Goal: Task Accomplishment & Management: Complete application form

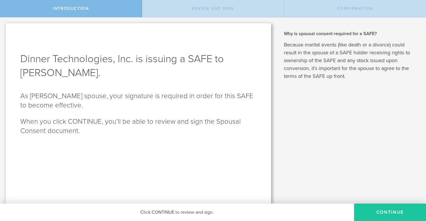
click at [404, 215] on button "Continue" at bounding box center [390, 211] width 72 height 17
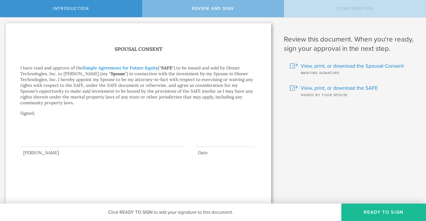
click at [59, 138] on div at bounding box center [102, 135] width 165 height 23
drag, startPoint x: 62, startPoint y: 106, endPoint x: 62, endPoint y: 109, distance: 3.8
click at [62, 110] on div "Spousal Consent I have read and approve of the Simple Agreement for Future Equi…" at bounding box center [138, 100] width 237 height 111
click at [44, 131] on div at bounding box center [102, 135] width 165 height 23
drag, startPoint x: 36, startPoint y: 153, endPoint x: 56, endPoint y: 154, distance: 20.3
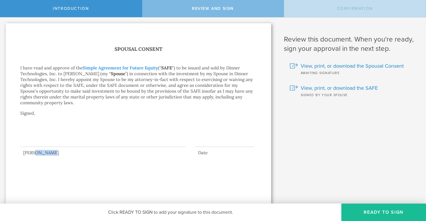
click at [56, 154] on div "[PERSON_NAME]" at bounding box center [102, 153] width 165 height 6
click at [55, 138] on div at bounding box center [102, 135] width 165 height 23
click at [375, 214] on button "Ready to Sign" at bounding box center [384, 211] width 85 height 17
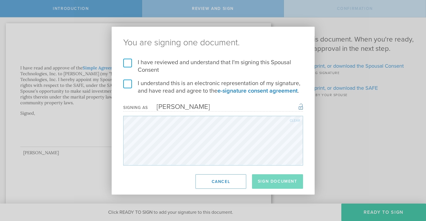
click at [129, 60] on label "I have reviewed and understand that I'm signing this Spousal Consent" at bounding box center [213, 66] width 180 height 15
click at [0, 0] on input "I have reviewed and understand that I'm signing this Spousal Consent" at bounding box center [0, 0] width 0 height 0
click at [126, 84] on label "I understand this is an electronic representation of my signature, and have rea…" at bounding box center [213, 87] width 180 height 15
click at [0, 0] on input "I understand this is an electronic representation of my signature, and have rea…" at bounding box center [0, 0] width 0 height 0
click at [268, 184] on button "Sign Document" at bounding box center [277, 181] width 51 height 15
